Goal: Complete application form

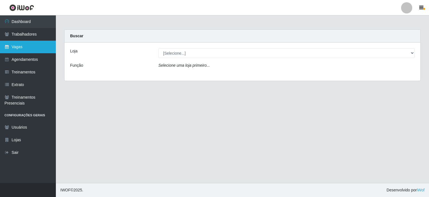
click at [14, 51] on link "Vagas" at bounding box center [28, 47] width 56 height 13
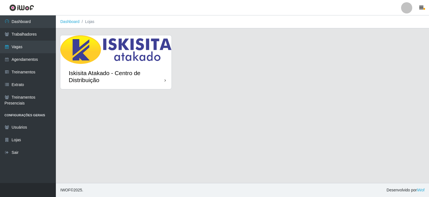
click at [155, 77] on div "Iskisita Atakado - Centro de Distribuição" at bounding box center [117, 76] width 96 height 14
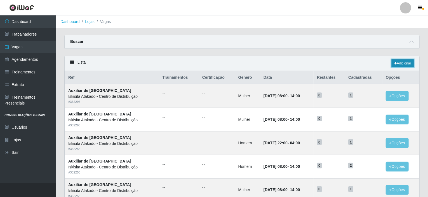
click at [403, 64] on link "Adicionar" at bounding box center [402, 63] width 22 height 8
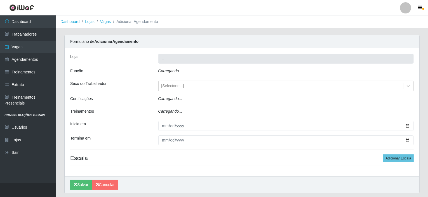
type input "Iskisita Atakado - Centro de Distribuição"
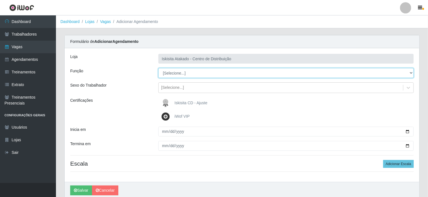
click at [243, 74] on select "[Selecione...] Auxiliar de Estoque Auxiliar de Estoque + Auxiliar de Estoque ++…" at bounding box center [286, 73] width 256 height 10
select select "75"
click at [158, 68] on select "[Selecione...] Auxiliar de Estoque Auxiliar de Estoque + Auxiliar de Estoque ++…" at bounding box center [286, 73] width 256 height 10
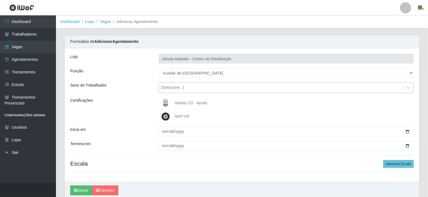
click at [192, 87] on div "[Selecione...]" at bounding box center [281, 87] width 245 height 9
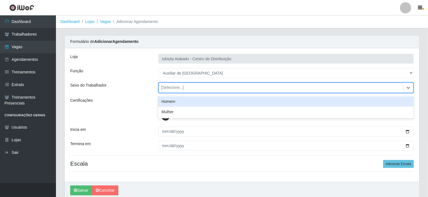
click at [168, 99] on div "Homem" at bounding box center [286, 101] width 256 height 10
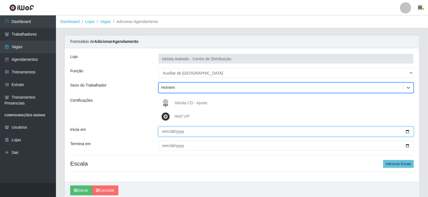
click at [163, 128] on input "Inicia em" at bounding box center [286, 131] width 256 height 10
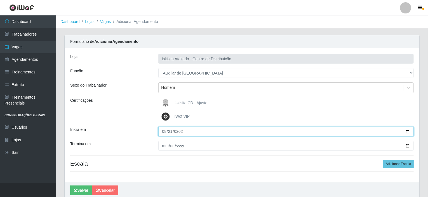
type input "2025-08-21"
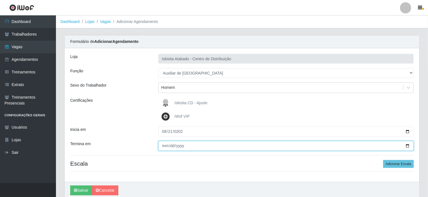
click at [163, 144] on input "Termina em" at bounding box center [286, 146] width 256 height 10
type input "2025-08-21"
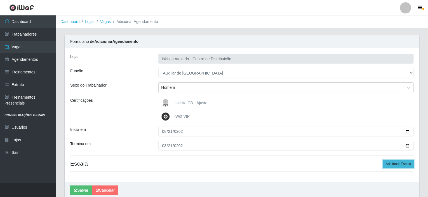
click at [397, 164] on button "Adicionar Escala" at bounding box center [398, 164] width 30 height 8
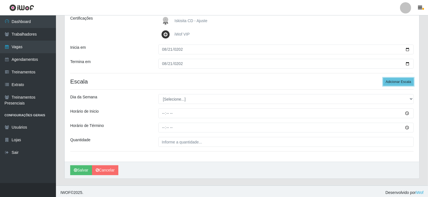
scroll to position [84, 0]
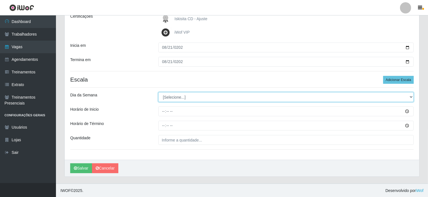
click at [202, 99] on select "[Selecione...] Segunda Terça Quarta Quinta Sexta Sábado Domingo" at bounding box center [286, 97] width 256 height 10
select select "4"
click at [158, 92] on select "[Selecione...] Segunda Terça Quarta Quinta Sexta Sábado Domingo" at bounding box center [286, 97] width 256 height 10
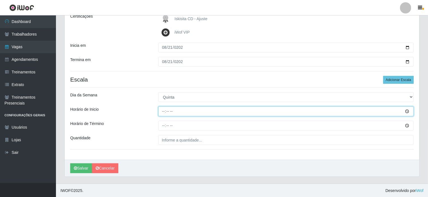
click at [165, 110] on input "Horário de Inicio" at bounding box center [286, 111] width 256 height 10
type input "09:30"
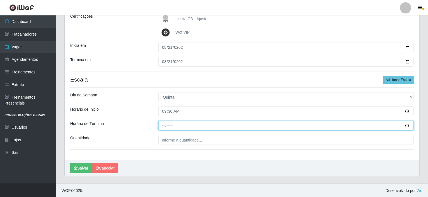
click at [164, 125] on input "Horário de Término" at bounding box center [286, 125] width 256 height 10
type input "09:03"
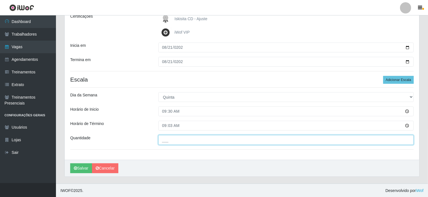
click at [173, 140] on input "___" at bounding box center [286, 140] width 256 height 10
type input "3__"
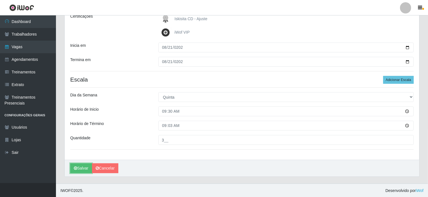
drag, startPoint x: 85, startPoint y: 168, endPoint x: 165, endPoint y: 145, distance: 83.3
click at [163, 147] on div "Loja Iskisita Atakado - Centro de Distribuição Função [Selecione...] Auxiliar d…" at bounding box center [242, 70] width 354 height 212
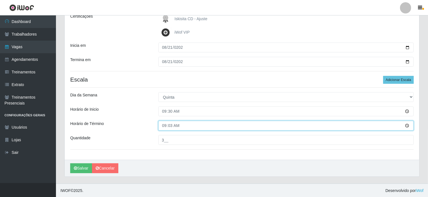
drag, startPoint x: 175, startPoint y: 122, endPoint x: 156, endPoint y: 122, distance: 18.5
click at [156, 122] on div "09:03" at bounding box center [286, 125] width 264 height 10
type input "15:30"
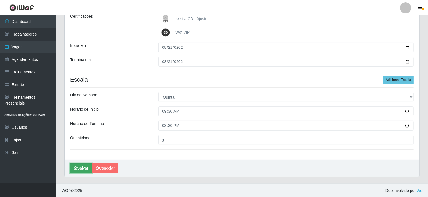
click at [86, 167] on button "Salvar" at bounding box center [81, 168] width 22 height 10
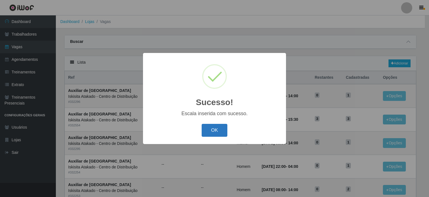
click at [220, 134] on button "OK" at bounding box center [215, 130] width 26 height 13
